Goal: Information Seeking & Learning: Learn about a topic

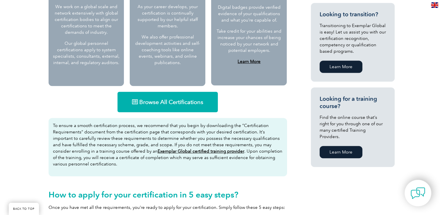
scroll to position [315, 0]
click at [168, 103] on span "Browse All Certifications" at bounding box center [171, 102] width 64 height 6
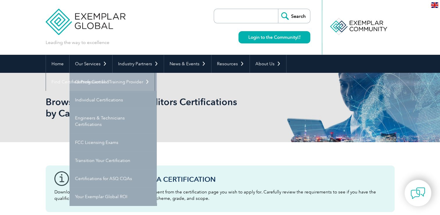
click at [102, 82] on link "Getting Certified" at bounding box center [113, 82] width 87 height 18
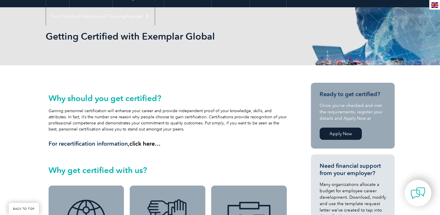
scroll to position [24, 0]
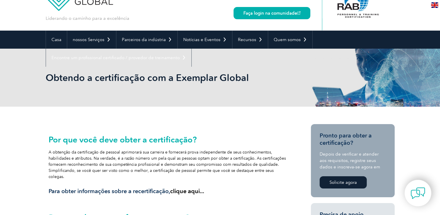
click at [349, 182] on link "Solicite agora" at bounding box center [343, 182] width 47 height 12
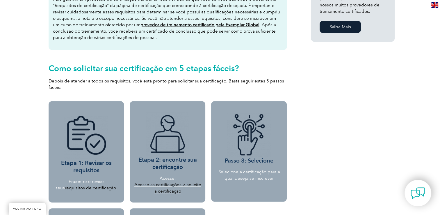
scroll to position [490, 0]
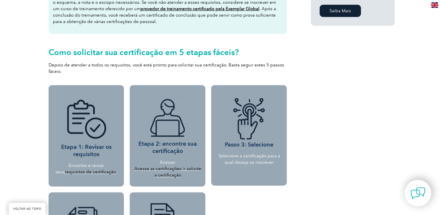
click at [164, 166] on link "Acesse as certificações > solicite a certificação" at bounding box center [167, 172] width 67 height 12
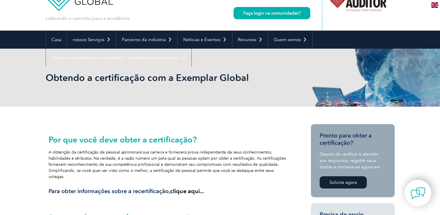
scroll to position [0, 0]
